Goal: Information Seeking & Learning: Learn about a topic

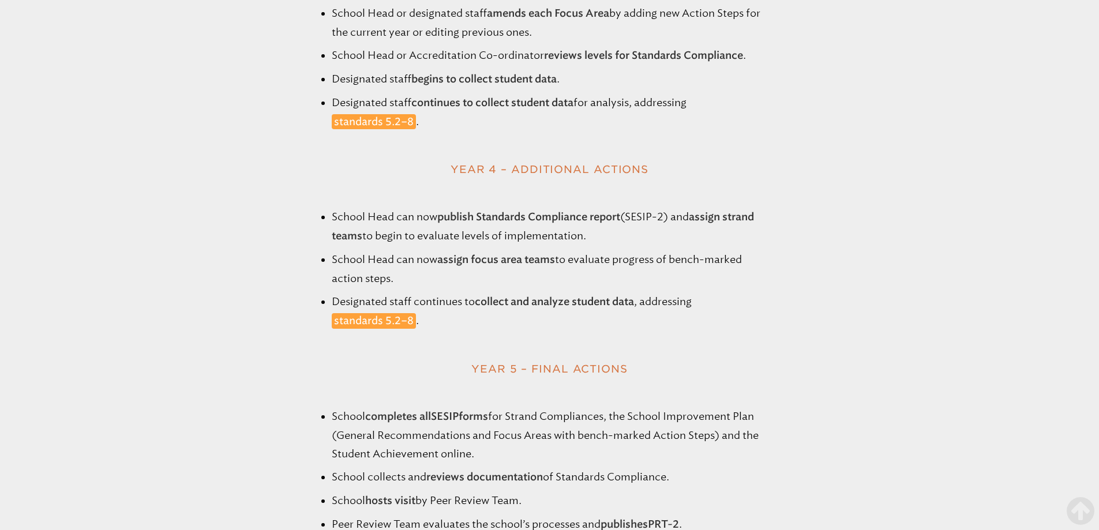
scroll to position [1600, 0]
click at [398, 326] on link "standards 5.2–8" at bounding box center [374, 320] width 84 height 16
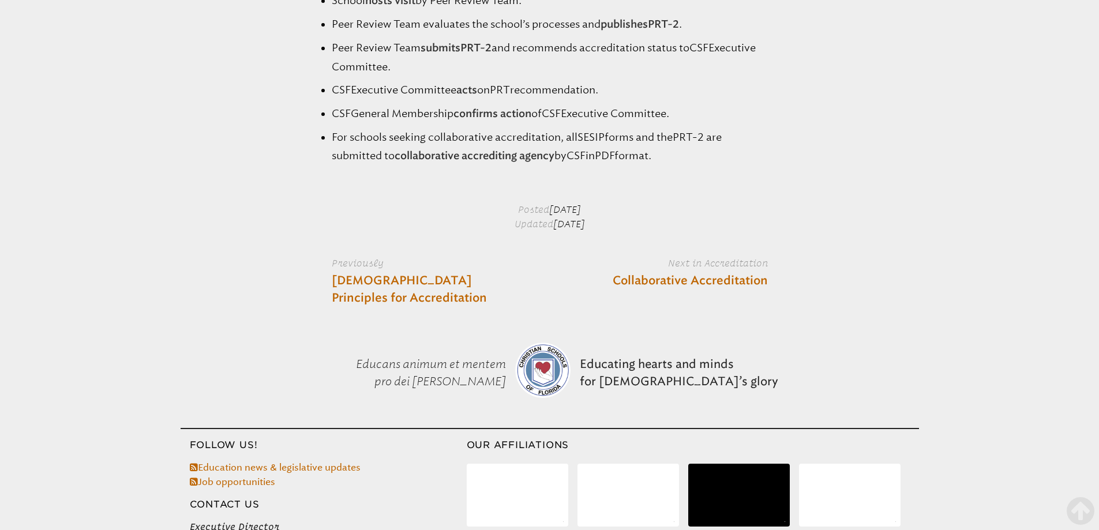
scroll to position [2293, 0]
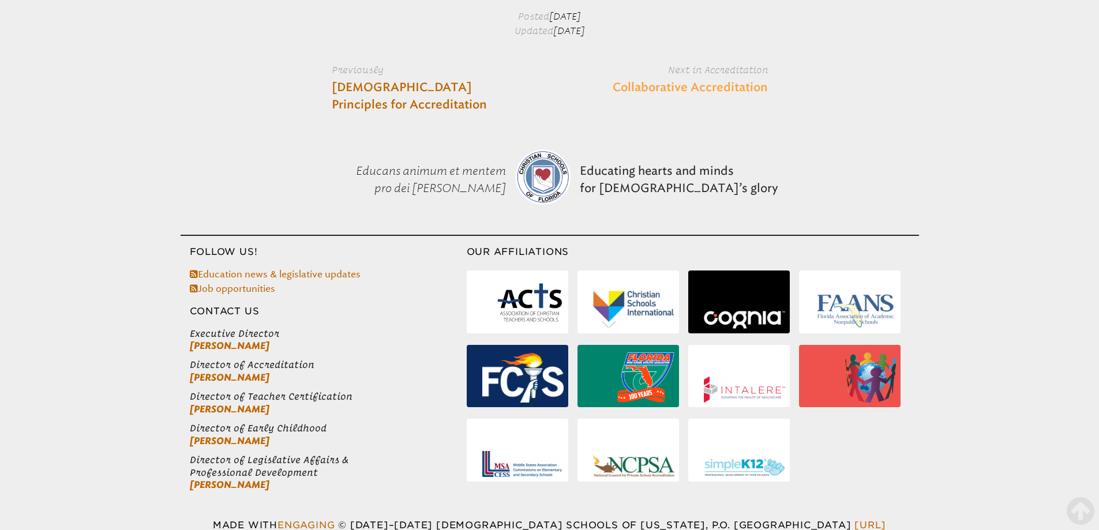
click at [658, 90] on link "Collaborative Accreditation" at bounding box center [690, 87] width 155 height 17
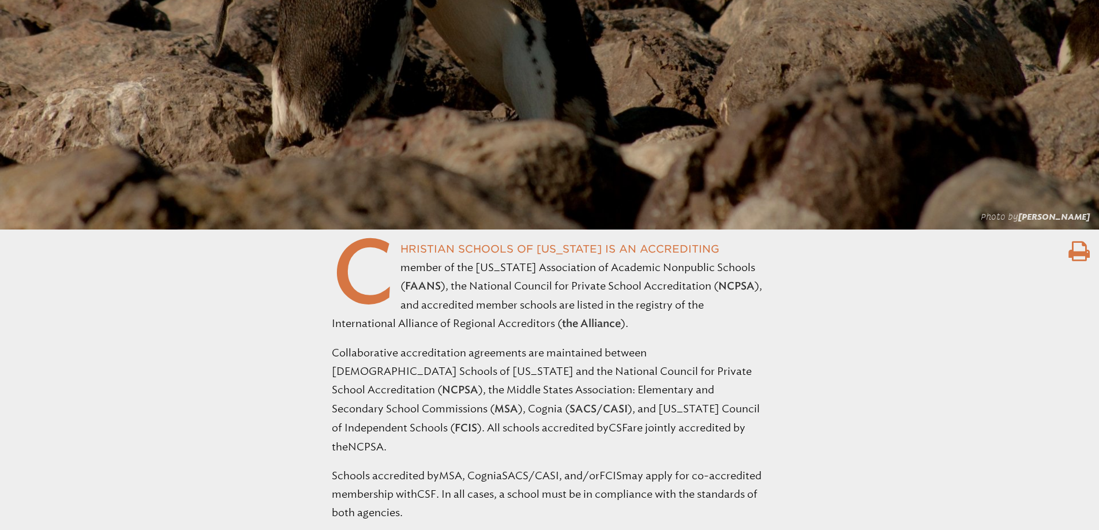
scroll to position [577, 0]
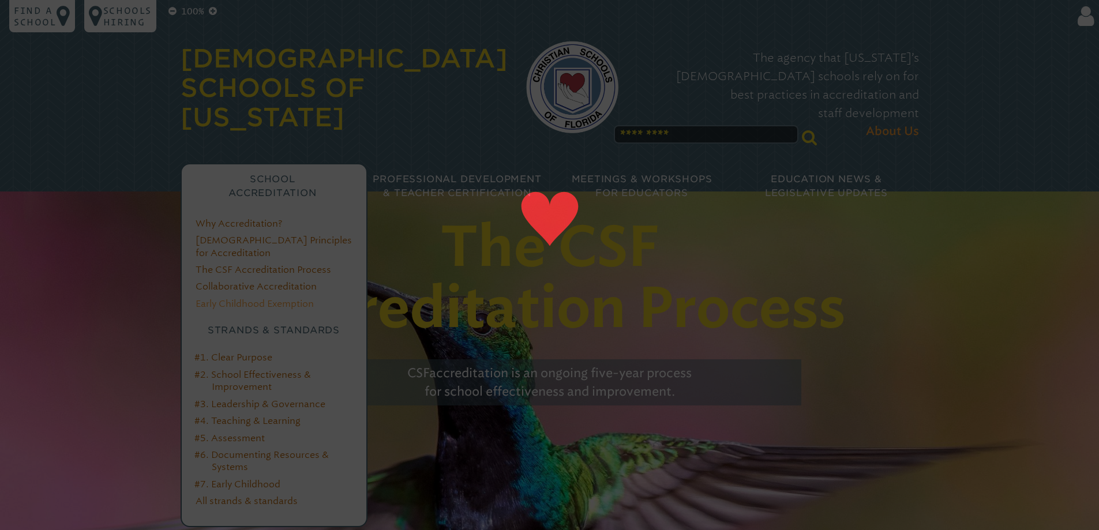
click at [256, 298] on link "Early Childhood Exemption" at bounding box center [255, 303] width 118 height 11
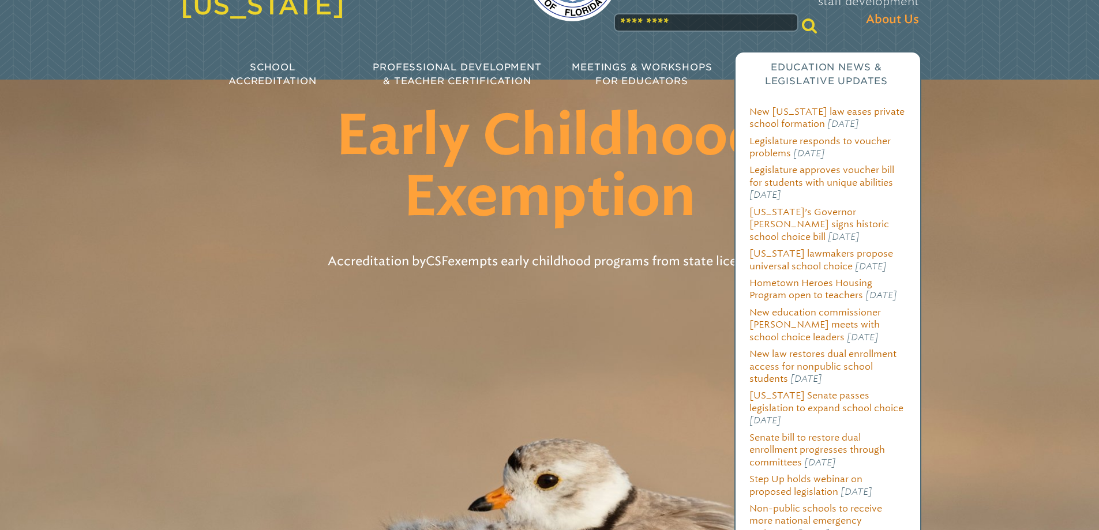
scroll to position [115, 0]
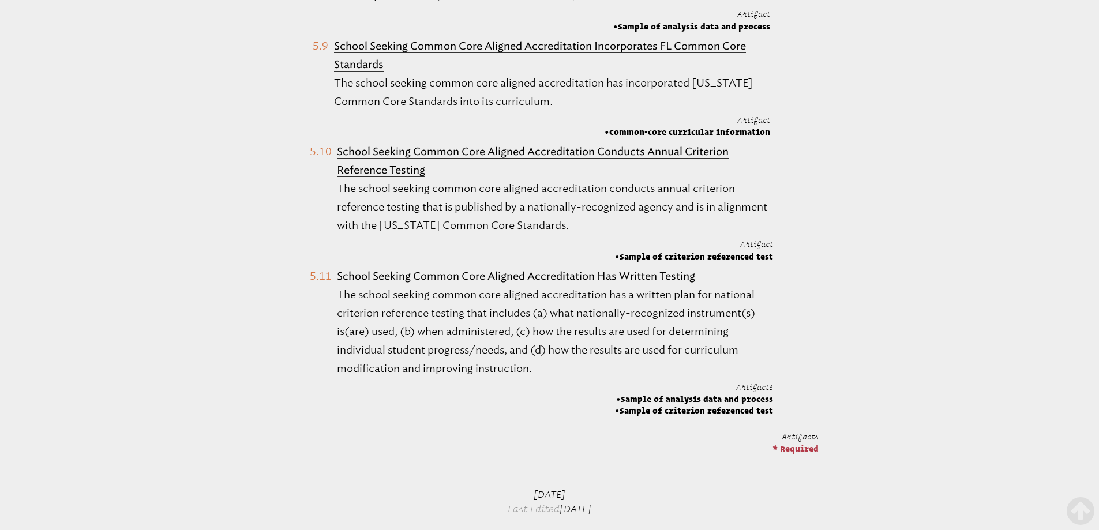
scroll to position [1673, 0]
